Goal: Find specific page/section: Find specific page/section

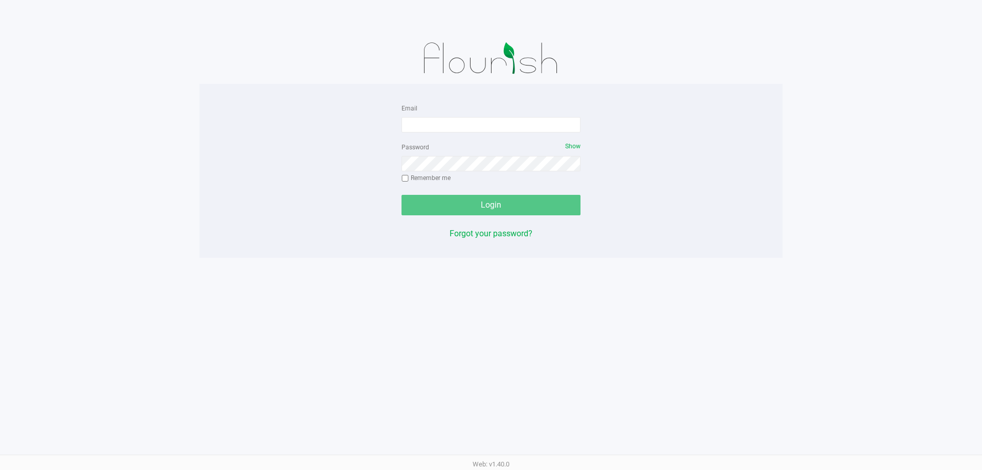
click at [846, 240] on app-pos-login-wrapper "Email Password Show Remember me Login Forgot your password?" at bounding box center [491, 129] width 982 height 258
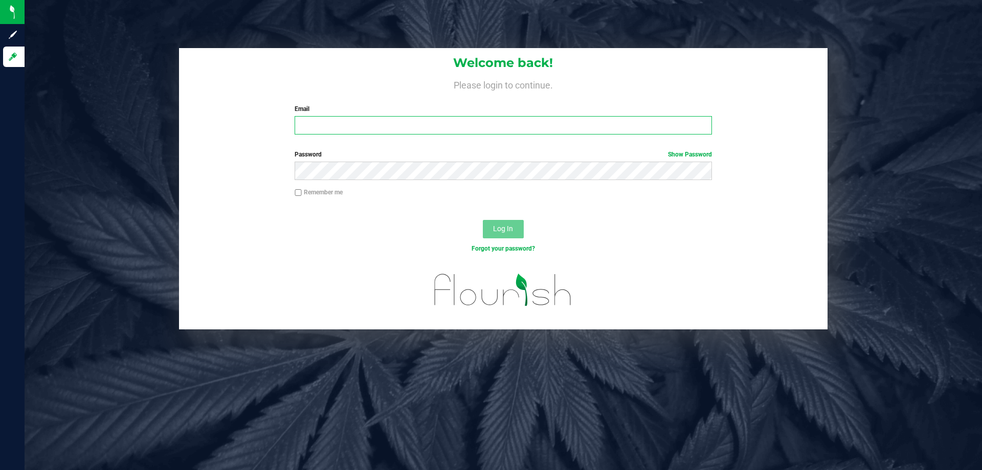
click at [372, 124] on input "Email" at bounding box center [503, 125] width 417 height 18
type input "[EMAIL_ADDRESS][DOMAIN_NAME]"
click at [483, 220] on button "Log In" at bounding box center [503, 229] width 41 height 18
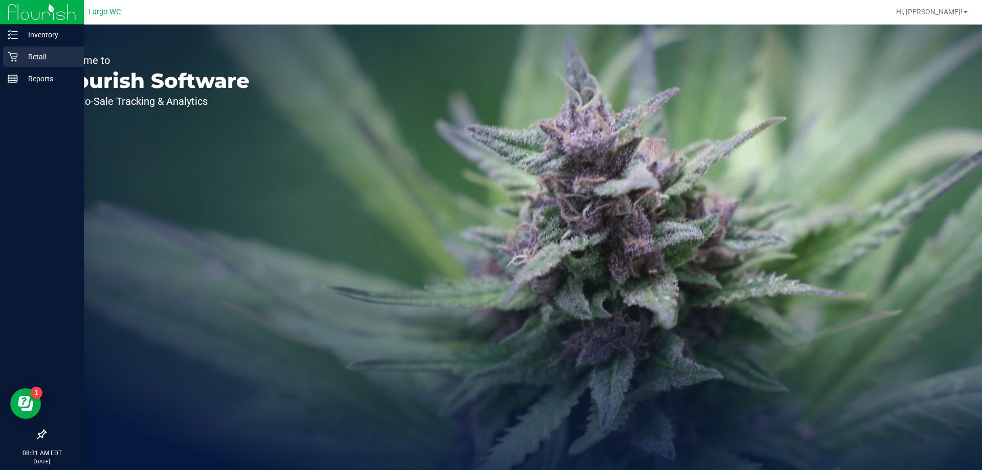
click at [16, 54] on icon at bounding box center [13, 57] width 10 height 10
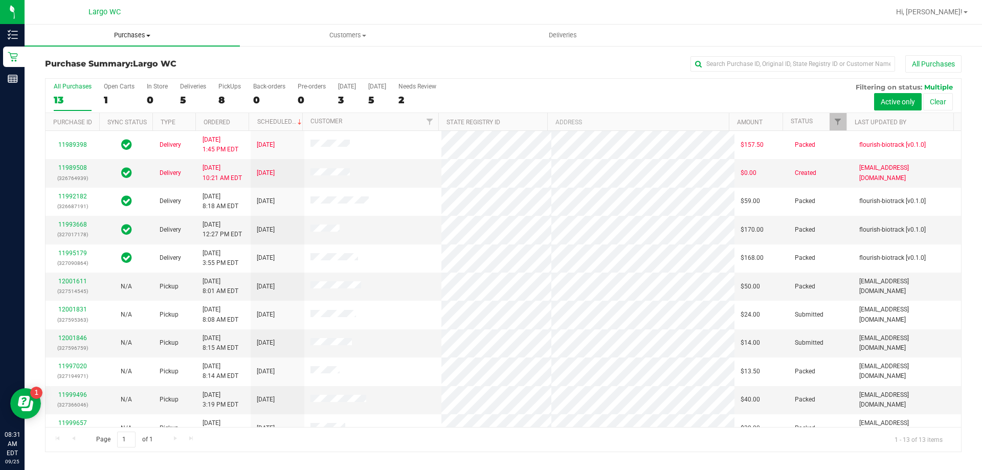
click at [132, 40] on uib-tab-heading "Purchases Summary of purchases Fulfillment All purchases" at bounding box center [132, 35] width 215 height 21
click at [105, 71] on li "Fulfillment" at bounding box center [132, 74] width 215 height 12
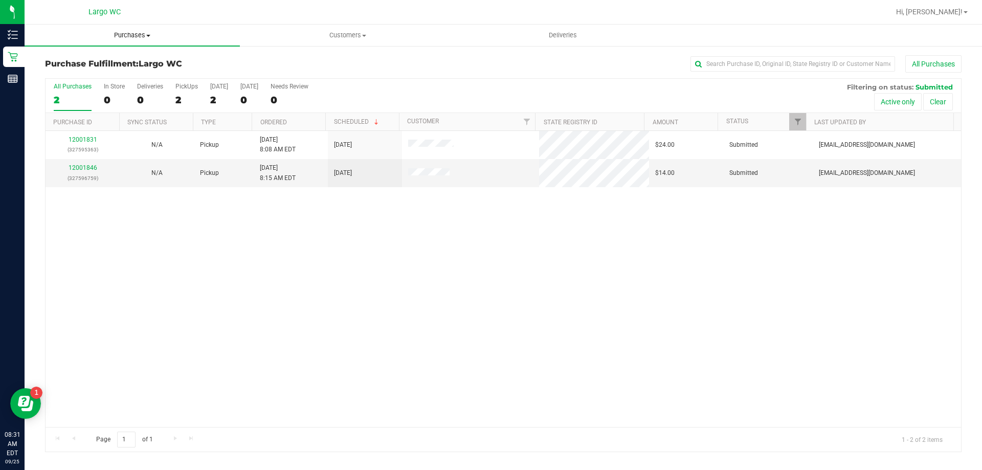
click at [142, 31] on span "Purchases" at bounding box center [132, 35] width 215 height 9
click at [117, 65] on span "Summary of purchases" at bounding box center [77, 61] width 105 height 9
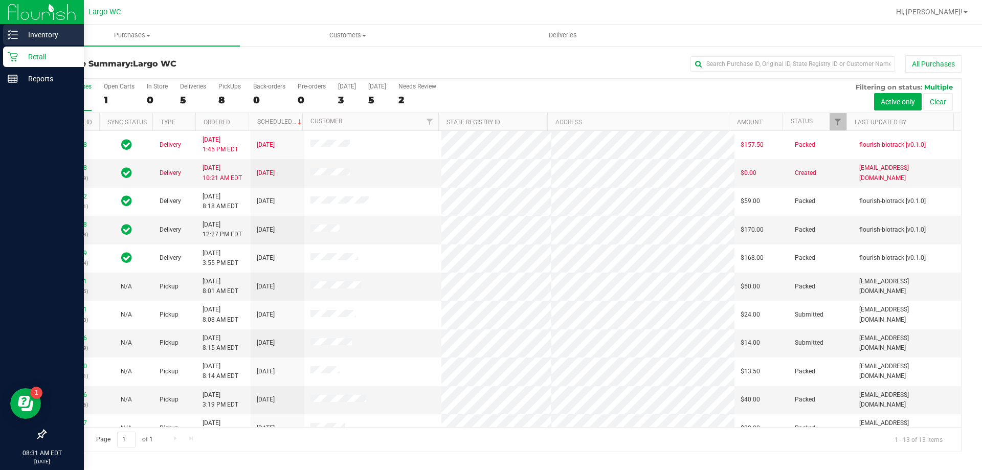
click at [27, 31] on p "Inventory" at bounding box center [48, 35] width 61 height 12
